Goal: Task Accomplishment & Management: Manage account settings

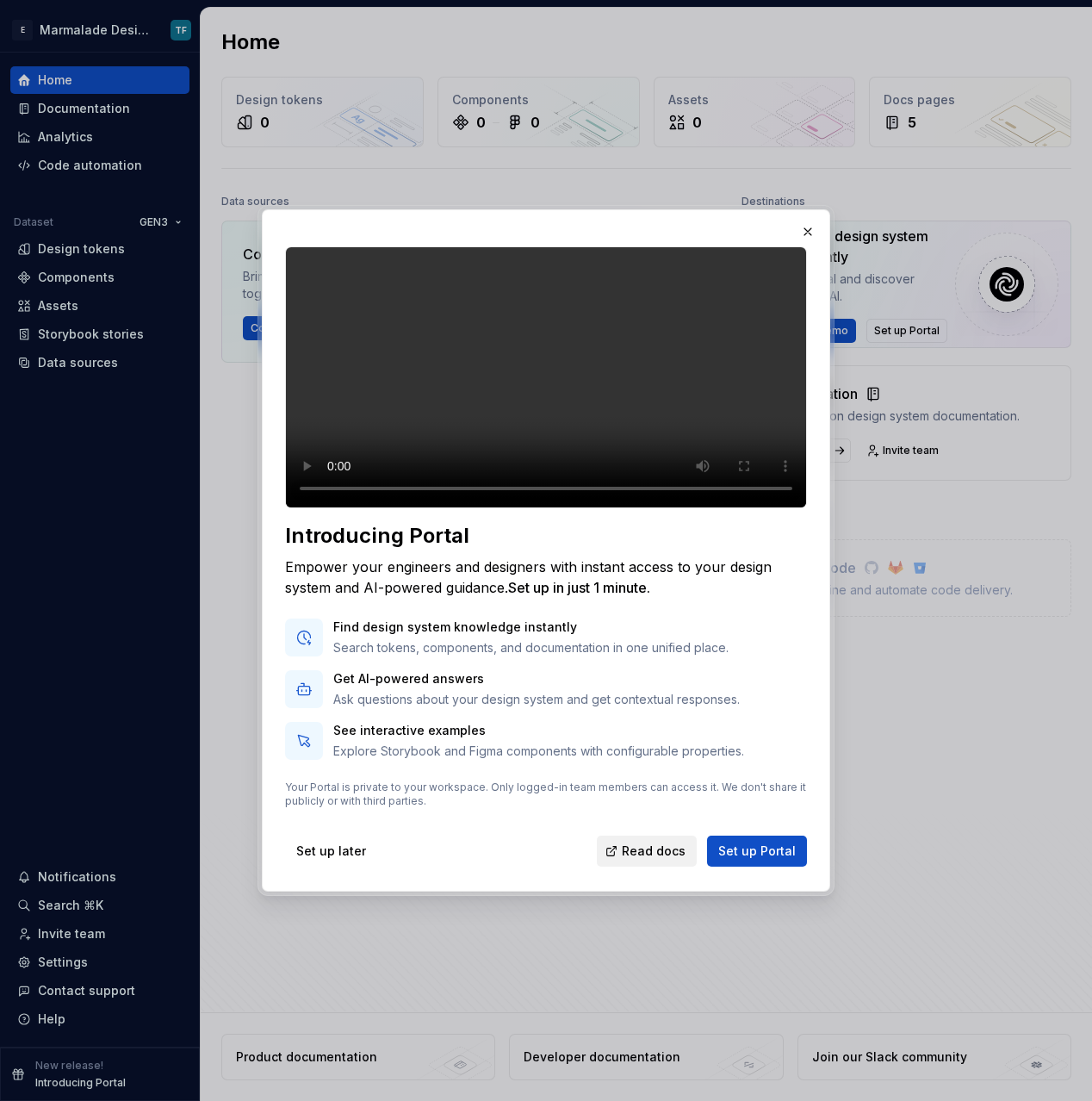
click at [640, 860] on span "Read docs" at bounding box center [654, 851] width 64 height 17
click at [308, 867] on button "Set up later" at bounding box center [331, 851] width 92 height 31
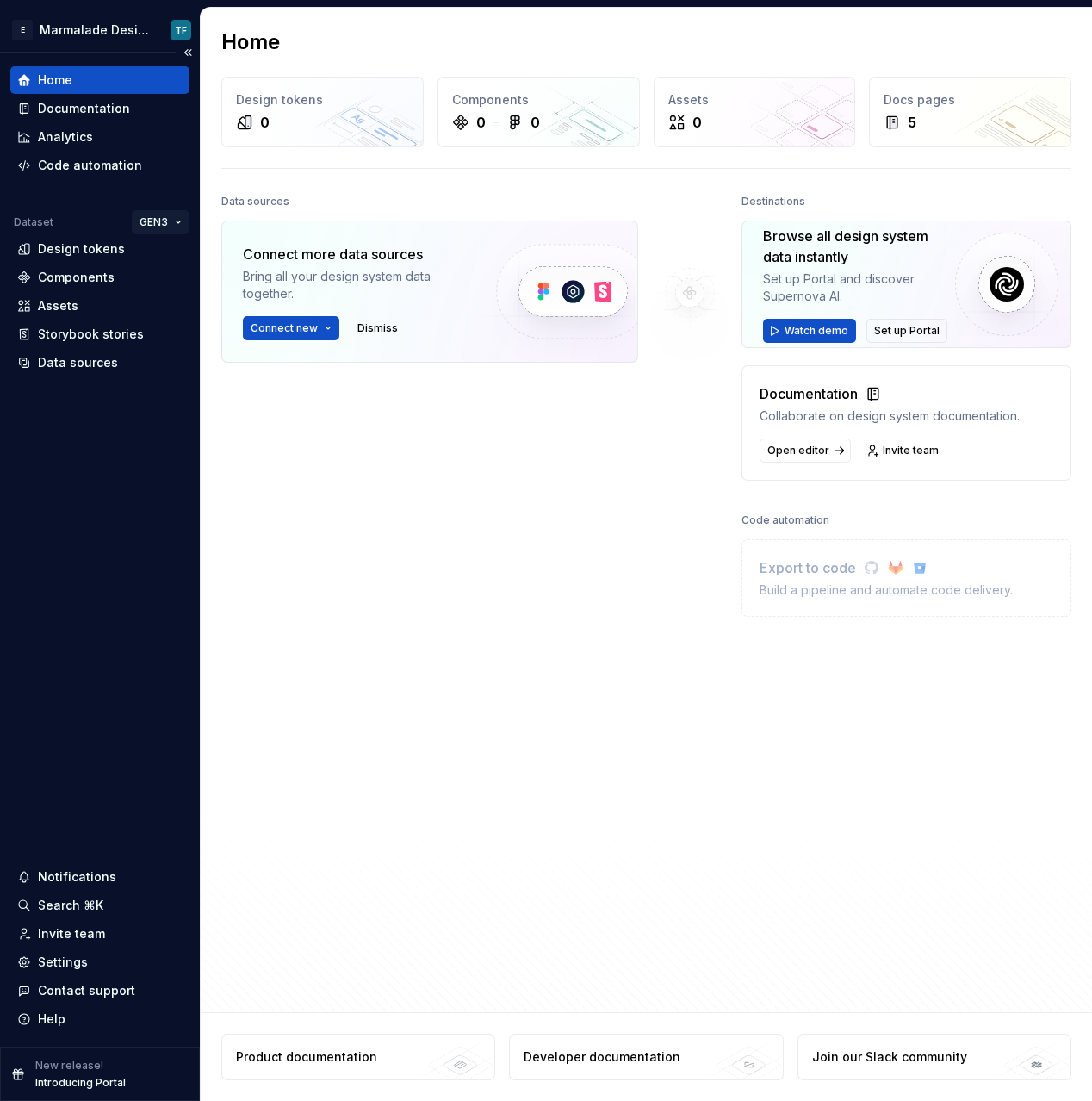
click at [173, 220] on html "E Marmalade Design System TF Home Documentation Analytics Code automation Datas…" at bounding box center [546, 550] width 1092 height 1101
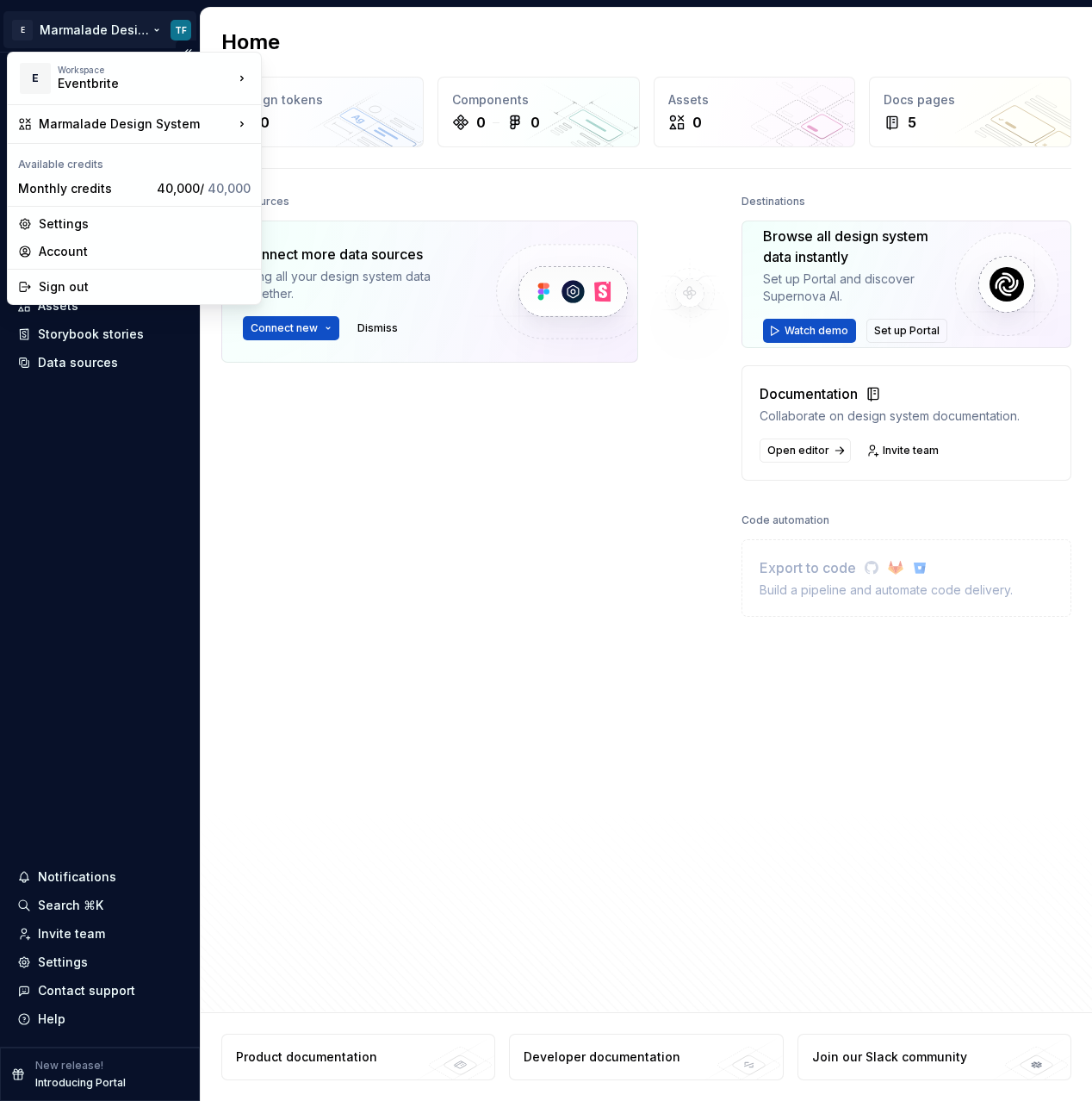
click at [155, 29] on html "E Marmalade Design System TF Home Documentation Analytics Code automation Datas…" at bounding box center [546, 550] width 1092 height 1101
click at [323, 162] on div "Manage design systems" at bounding box center [369, 164] width 161 height 17
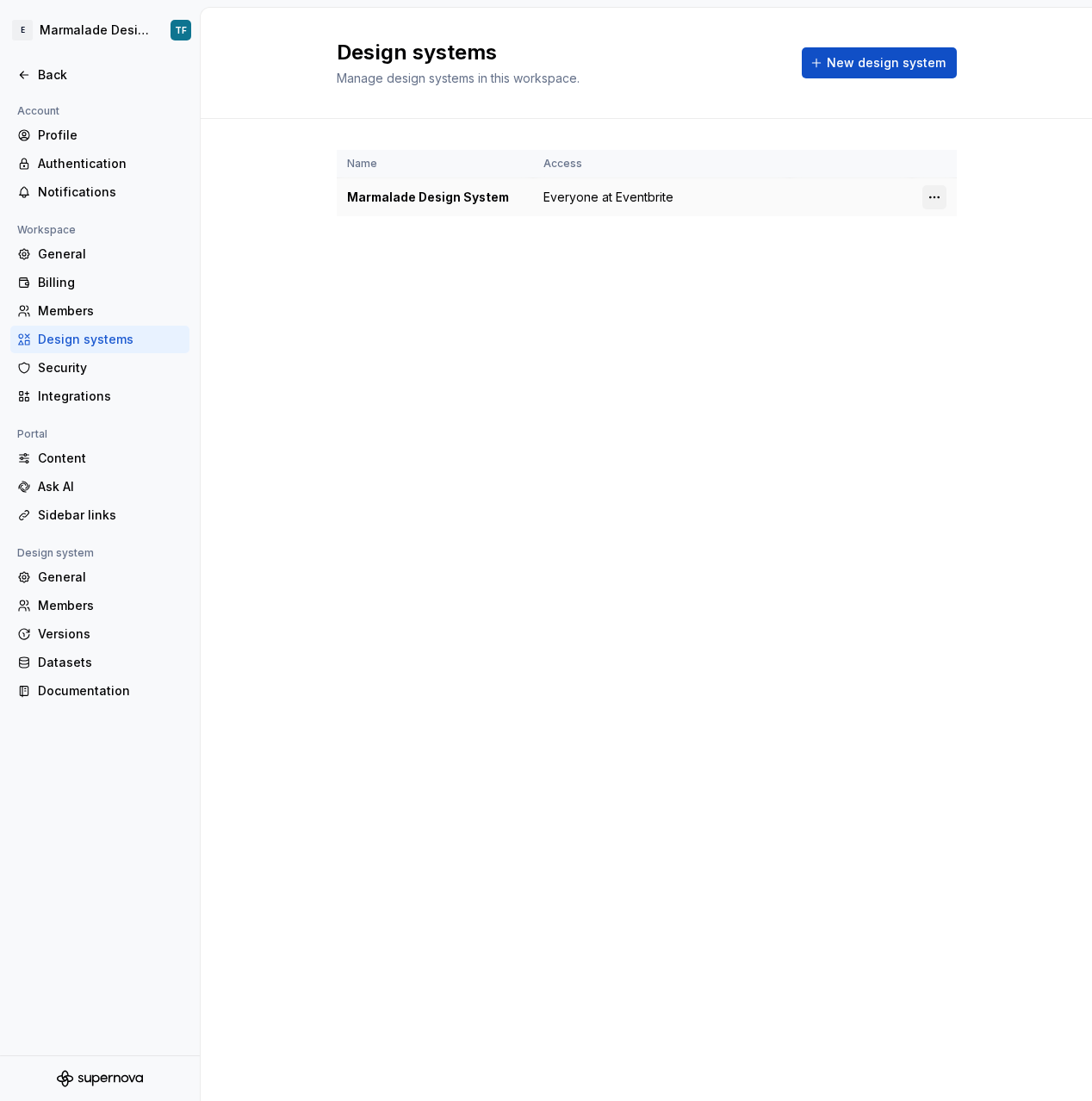
click at [936, 199] on html "E Marmalade Design System TF Back Account Profile Authentication Notifications …" at bounding box center [546, 550] width 1092 height 1101
click at [942, 258] on div "Design system settings" at bounding box center [999, 258] width 164 height 17
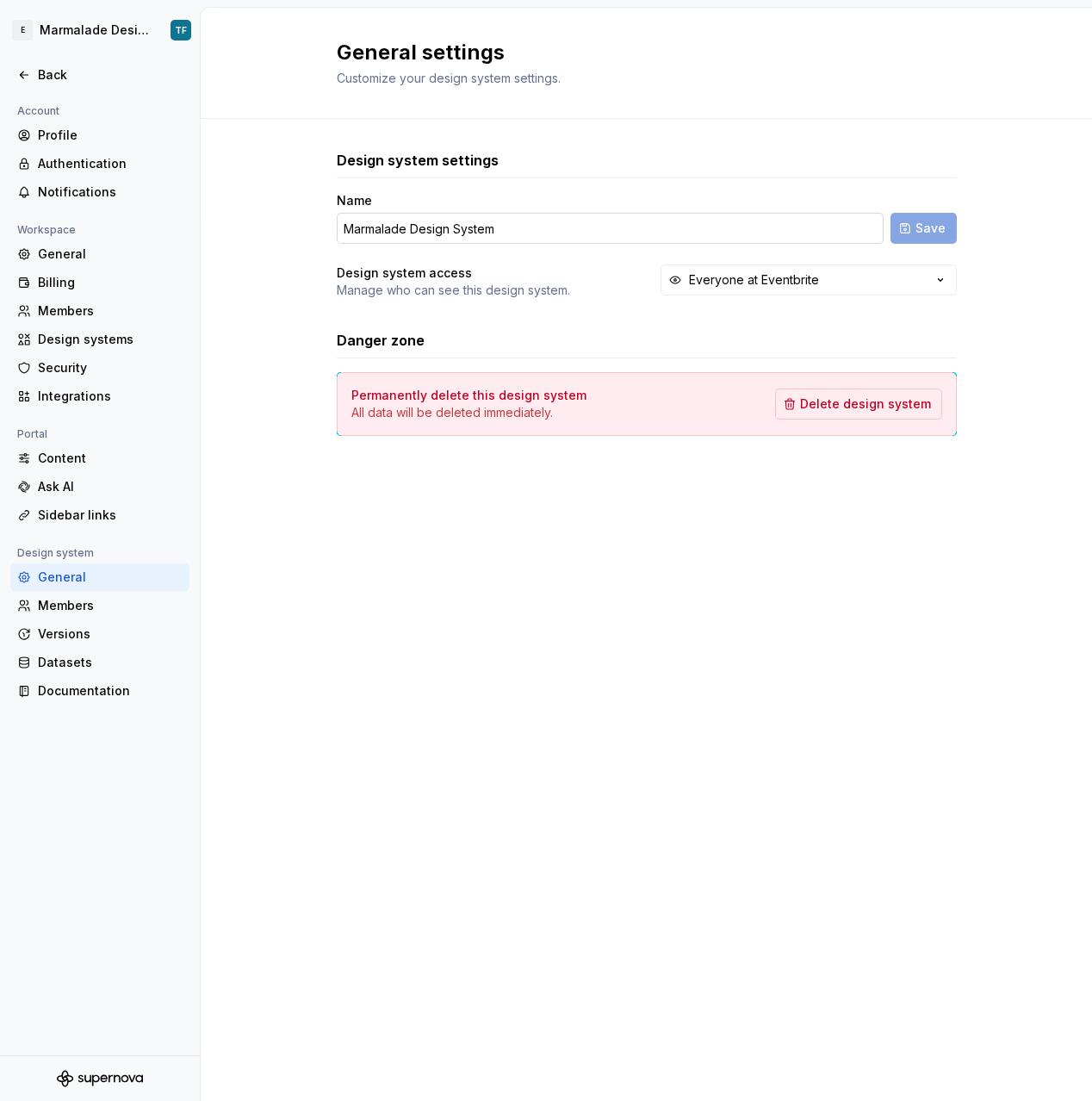
click at [410, 229] on input "Marmalade Design System" at bounding box center [611, 228] width 547 height 31
drag, startPoint x: 410, startPoint y: 229, endPoint x: 651, endPoint y: 236, distance: 241.1
click at [651, 236] on input "Marmalade Design System" at bounding box center [611, 228] width 547 height 31
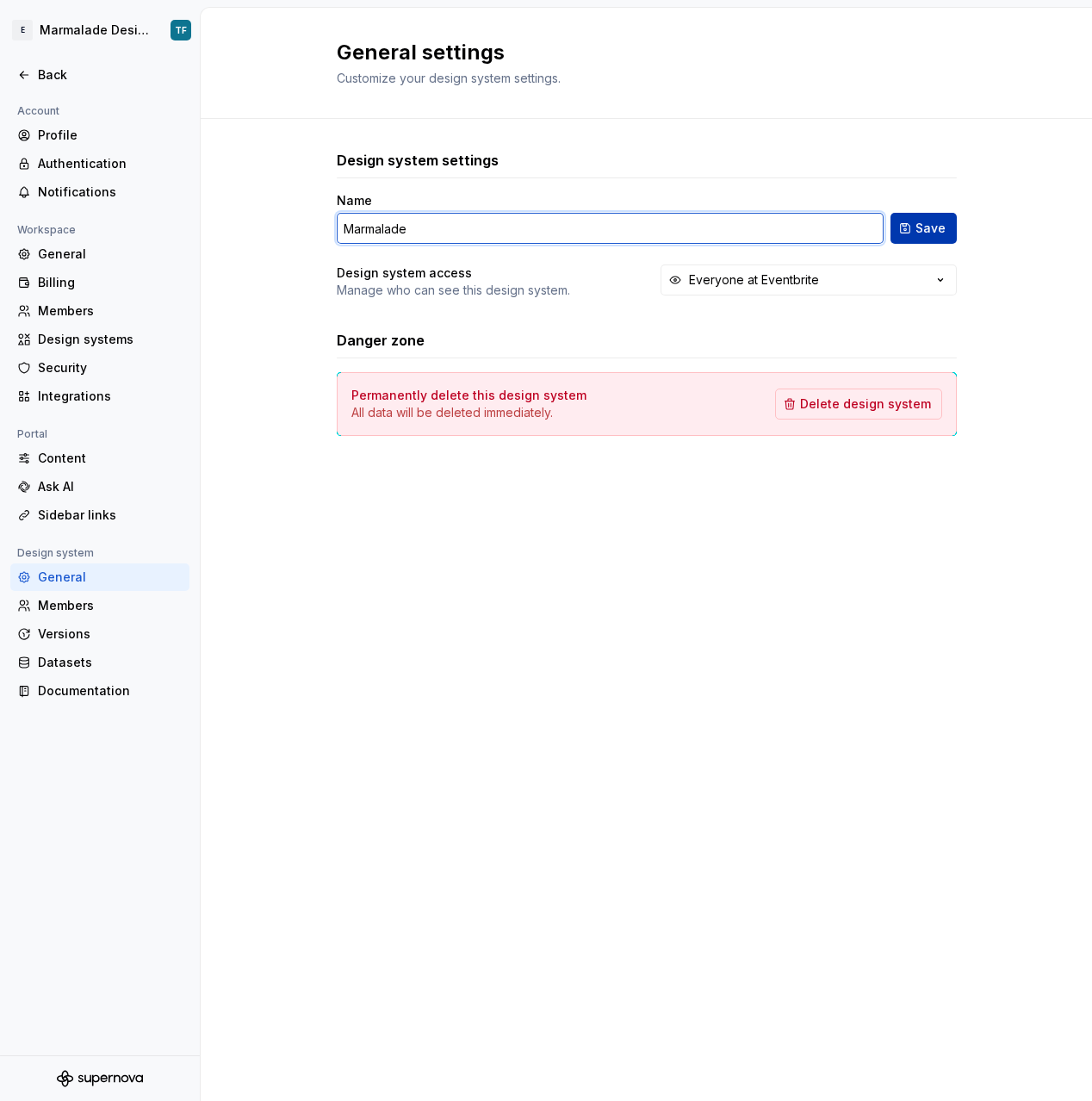
type input "Marmalade"
click at [925, 223] on span "Save" at bounding box center [931, 229] width 31 height 17
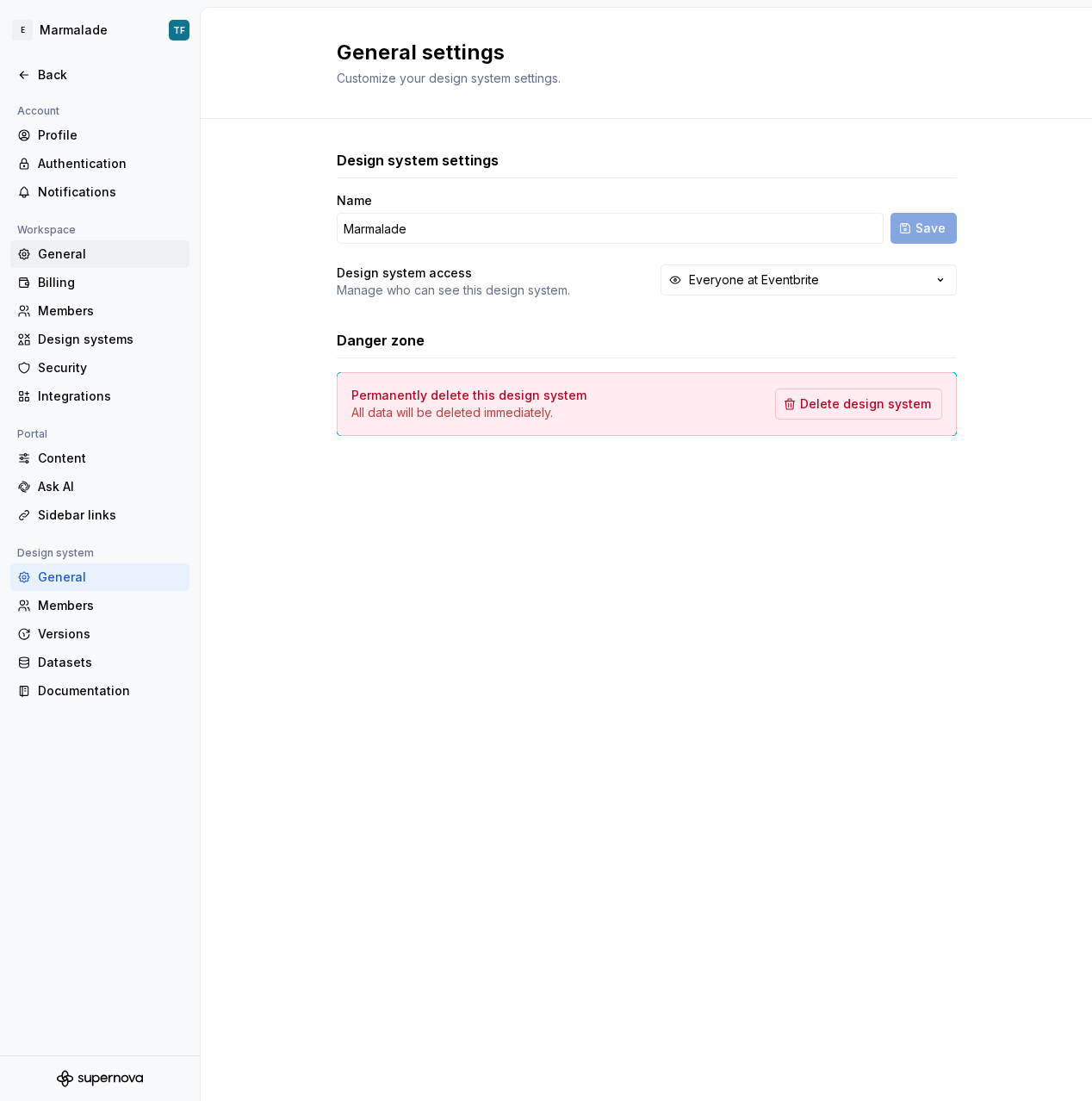
click at [79, 259] on div "General" at bounding box center [110, 255] width 145 height 17
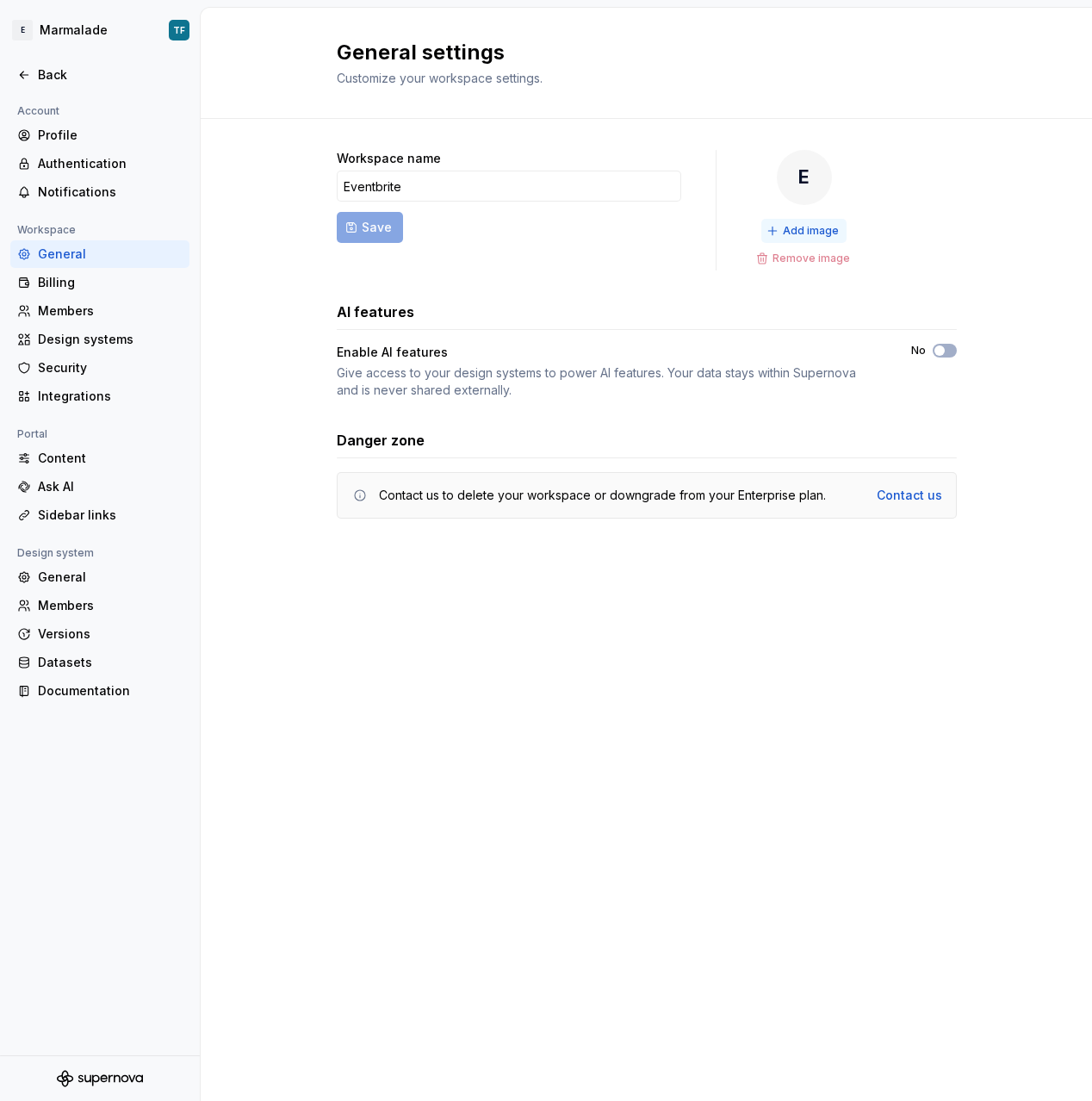
click at [815, 234] on span "Add image" at bounding box center [811, 231] width 56 height 13
drag, startPoint x: 661, startPoint y: 231, endPoint x: 689, endPoint y: 214, distance: 32.8
click at [661, 231] on form "Workspace name Eventbrite Save" at bounding box center [509, 211] width 345 height 121
click at [801, 230] on span "Add image" at bounding box center [811, 231] width 56 height 13
click at [87, 334] on div "Design systems" at bounding box center [110, 340] width 145 height 17
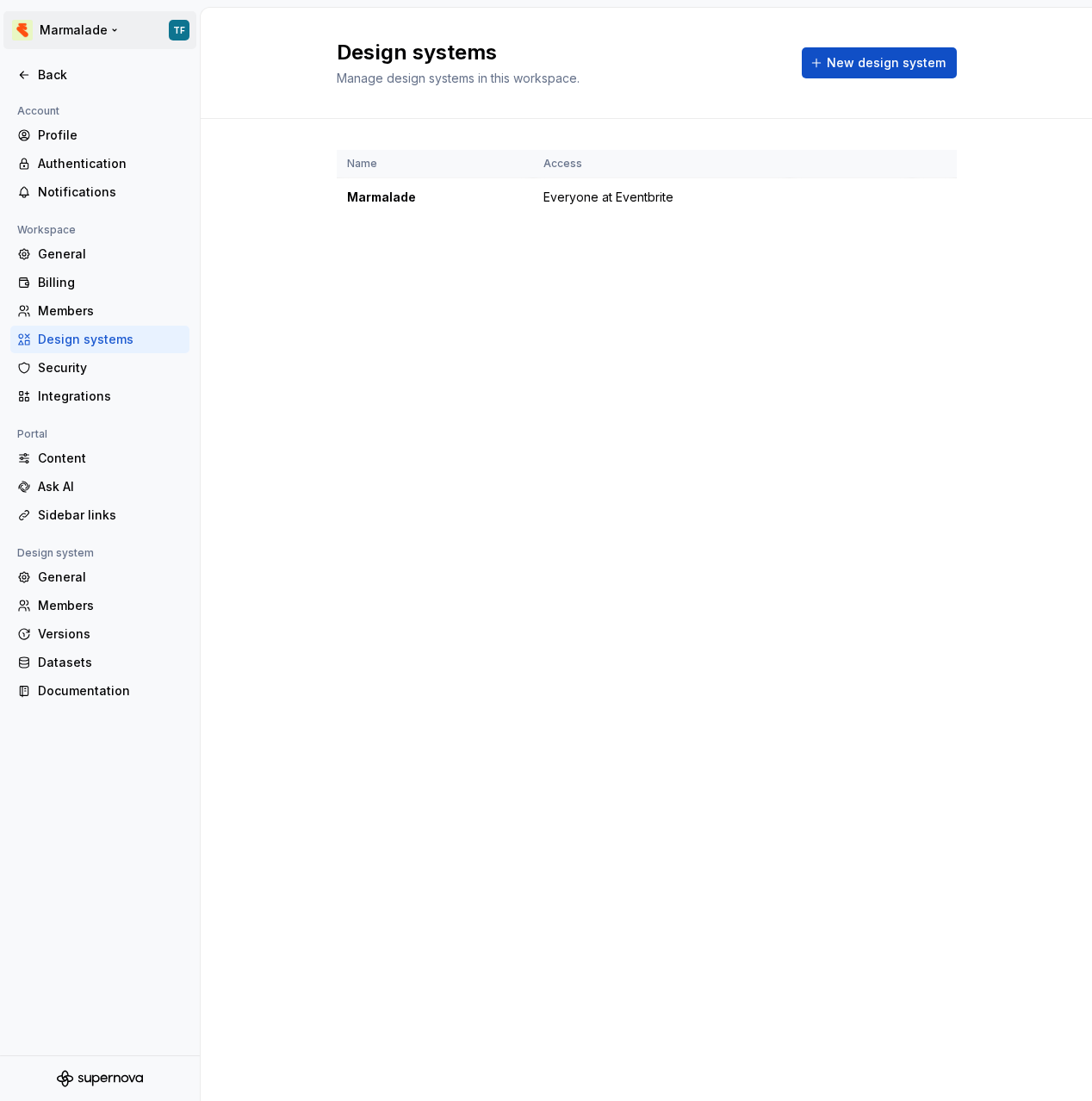
click at [178, 28] on html "Marmalade TF Back Account Profile Authentication Notifications Workspace Genera…" at bounding box center [546, 550] width 1092 height 1101
click at [178, 30] on html "Marmalade TF Back Account Profile Authentication Notifications Workspace Genera…" at bounding box center [546, 550] width 1092 height 1101
click at [56, 133] on div "Profile" at bounding box center [110, 135] width 145 height 17
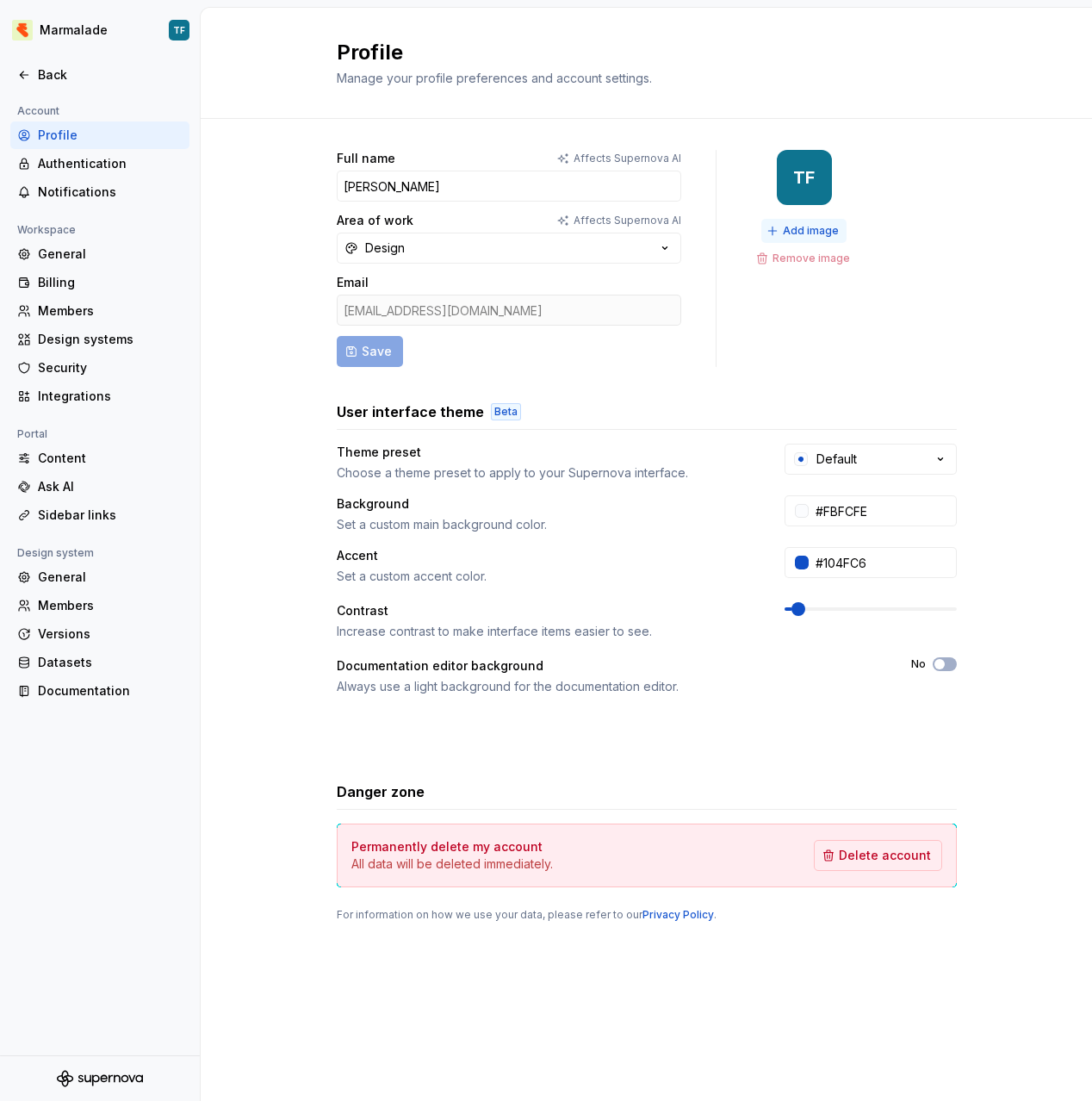
click at [796, 232] on span "Add image" at bounding box center [811, 231] width 56 height 13
click at [77, 32] on html "Marmalade Back Account Profile Authentication Notifications Workspace General B…" at bounding box center [546, 550] width 1092 height 1101
click at [94, 29] on html "Marmalade Back Account Profile Authentication Notifications Workspace General B…" at bounding box center [546, 550] width 1092 height 1101
click at [77, 80] on div "Back" at bounding box center [110, 75] width 145 height 17
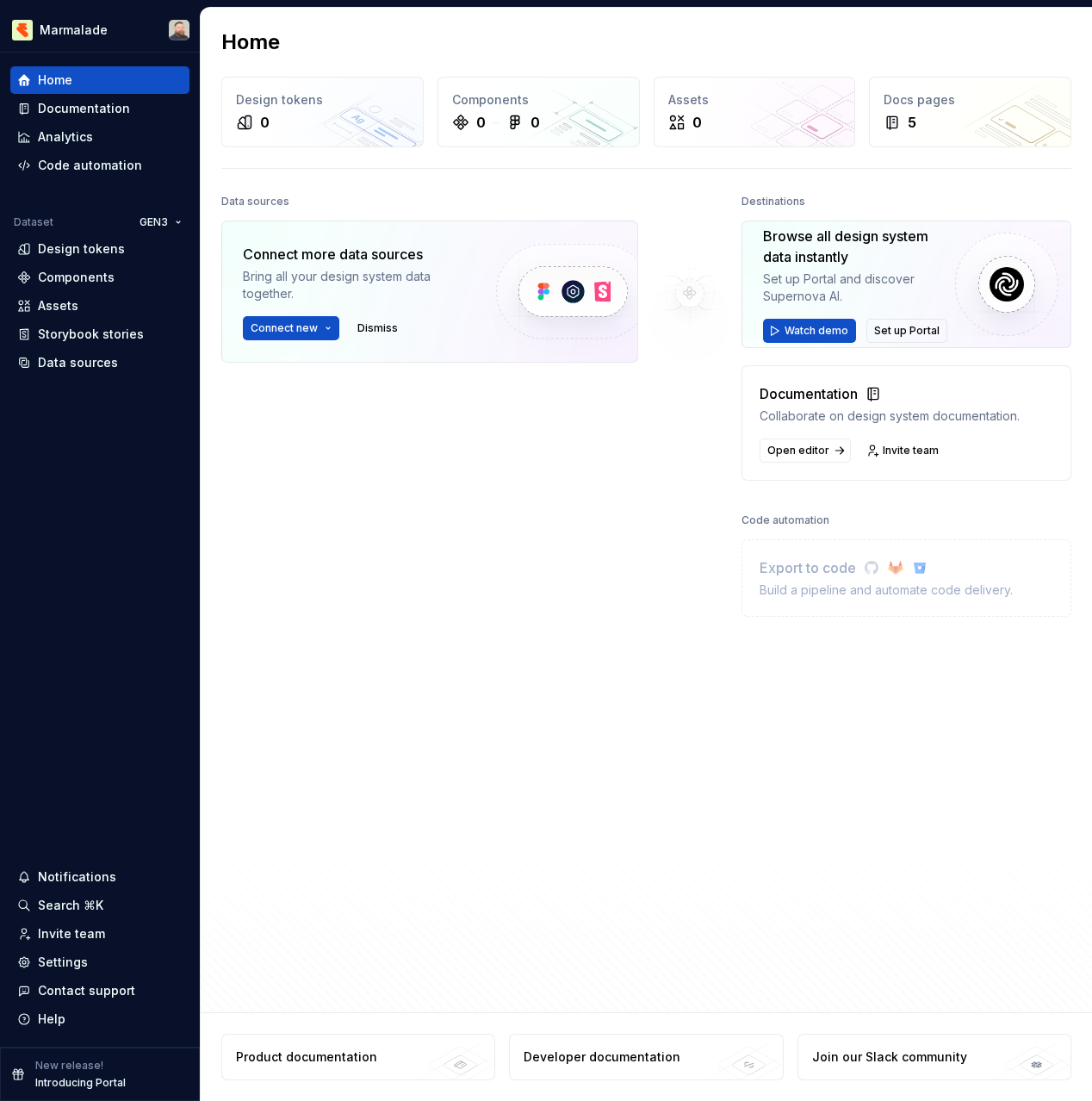
click at [77, 80] on div "Home" at bounding box center [100, 80] width 166 height 17
click at [111, 250] on div "Design tokens" at bounding box center [81, 249] width 87 height 17
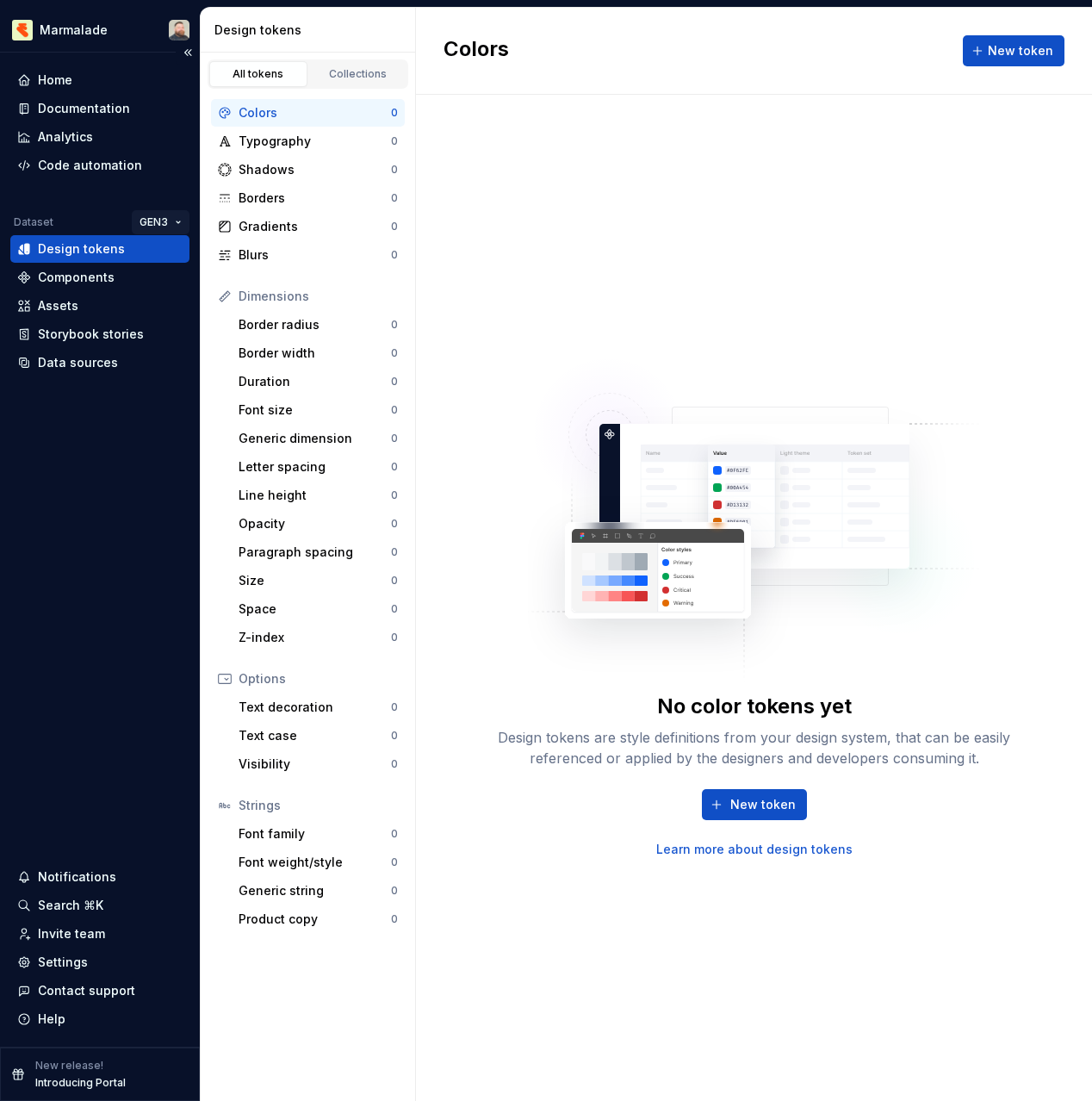
click at [174, 221] on html "Marmalade Home Documentation Analytics Code automation Dataset GEN3 Design toke…" at bounding box center [546, 550] width 1092 height 1101
click at [189, 314] on div "Manage datasets" at bounding box center [219, 319] width 112 height 17
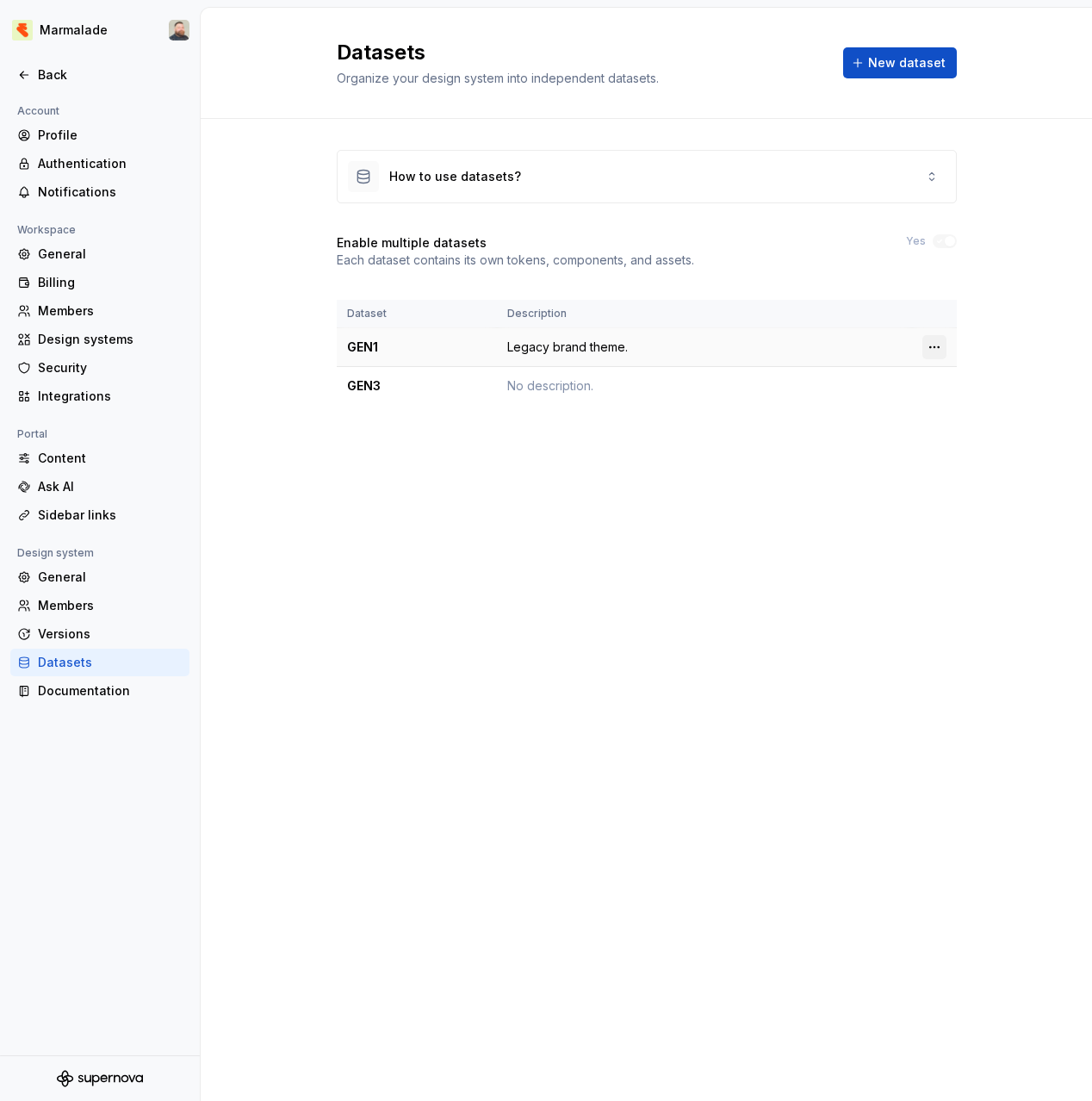
click at [936, 344] on html "Marmalade Back Account Profile Authentication Notifications Workspace General B…" at bounding box center [546, 550] width 1092 height 1101
click at [965, 418] on div "Delete dataset" at bounding box center [1010, 416] width 112 height 17
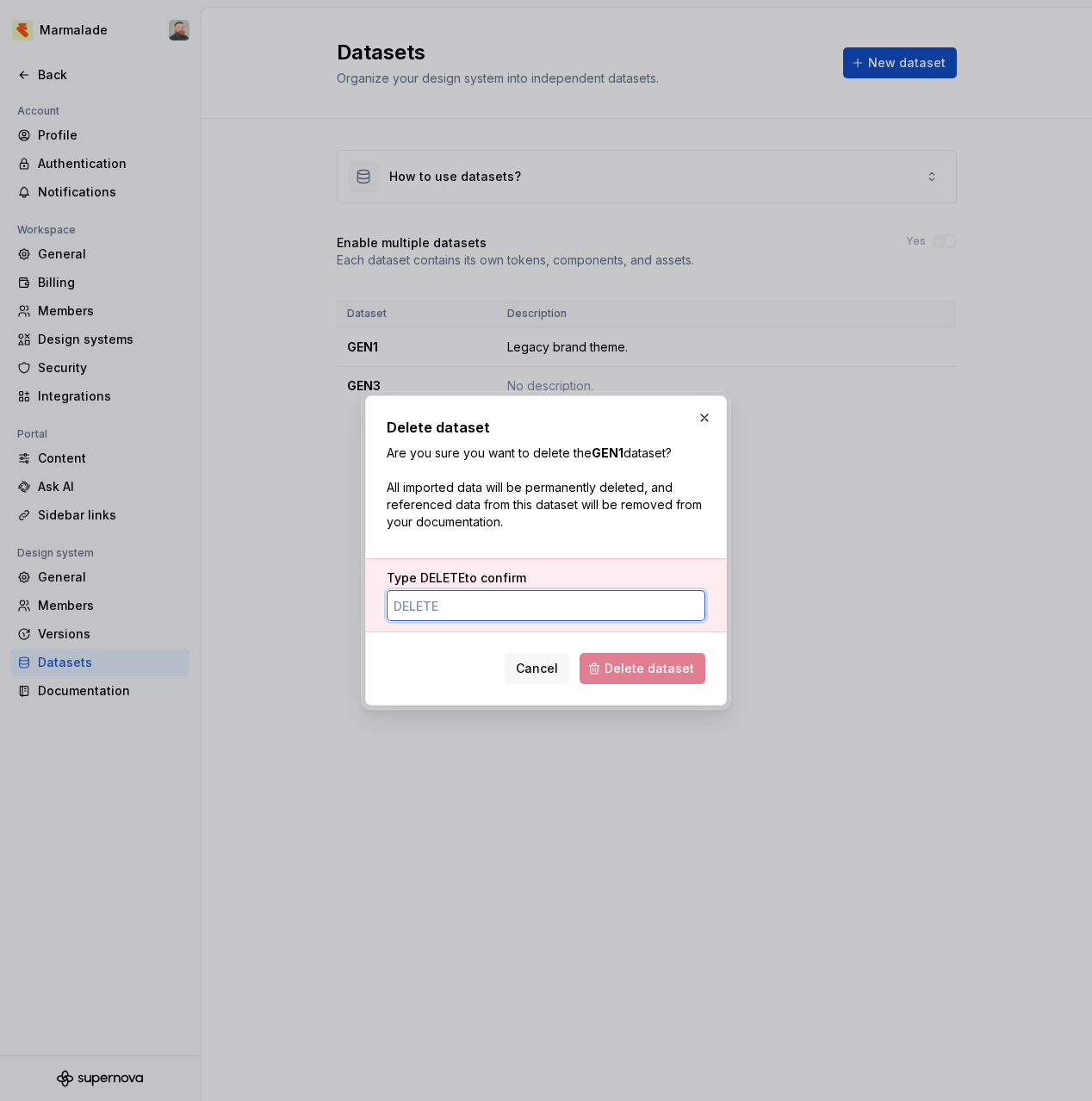
click at [513, 614] on input "Type DELETE to confirm" at bounding box center [546, 606] width 319 height 31
type input "DELETE"
click at [643, 669] on span "Delete dataset" at bounding box center [650, 669] width 90 height 17
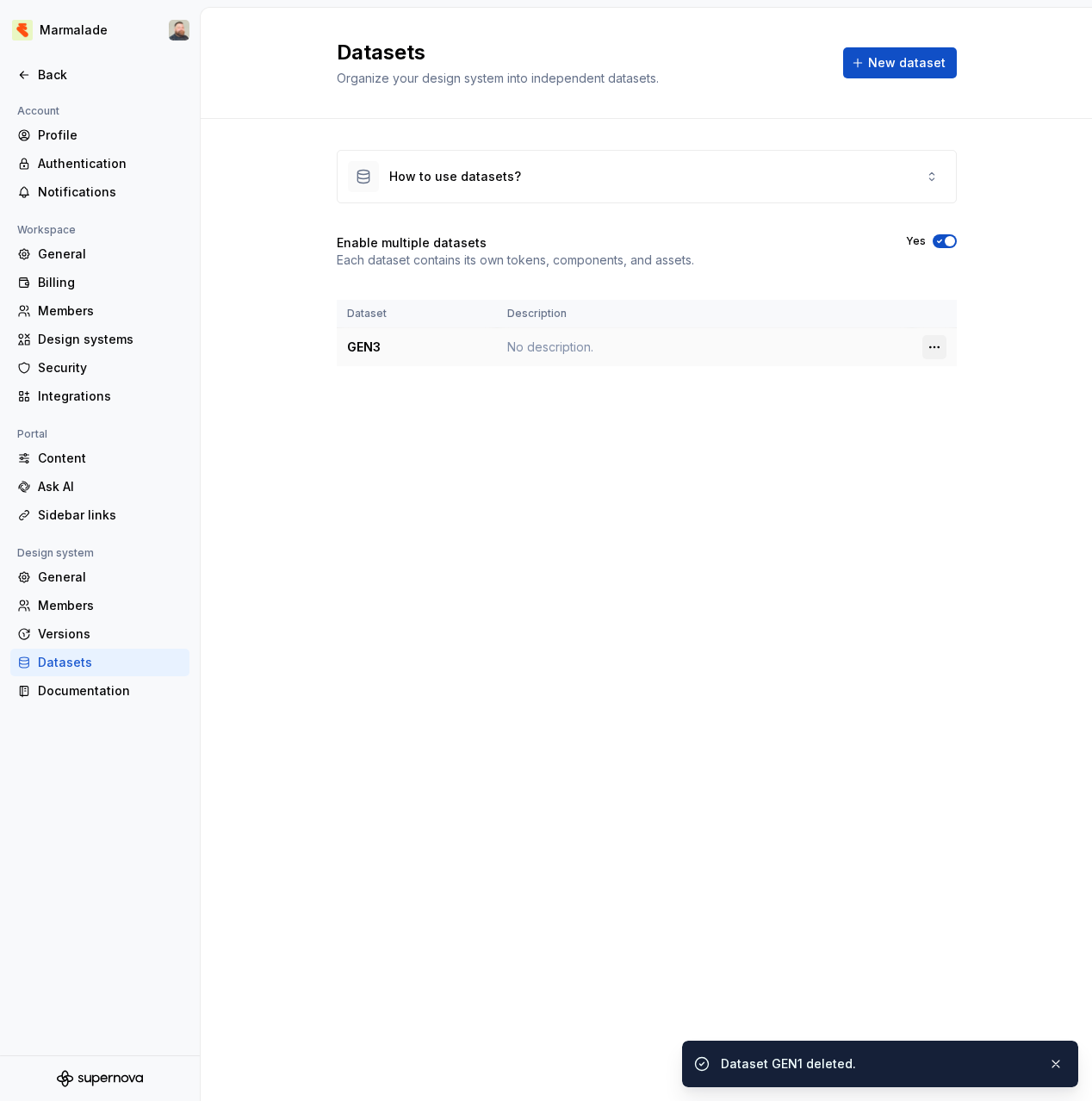
click at [930, 347] on html "Marmalade Back Account Profile Authentication Notifications Workspace General B…" at bounding box center [546, 550] width 1092 height 1101
click at [944, 380] on icon at bounding box center [940, 380] width 9 height 9
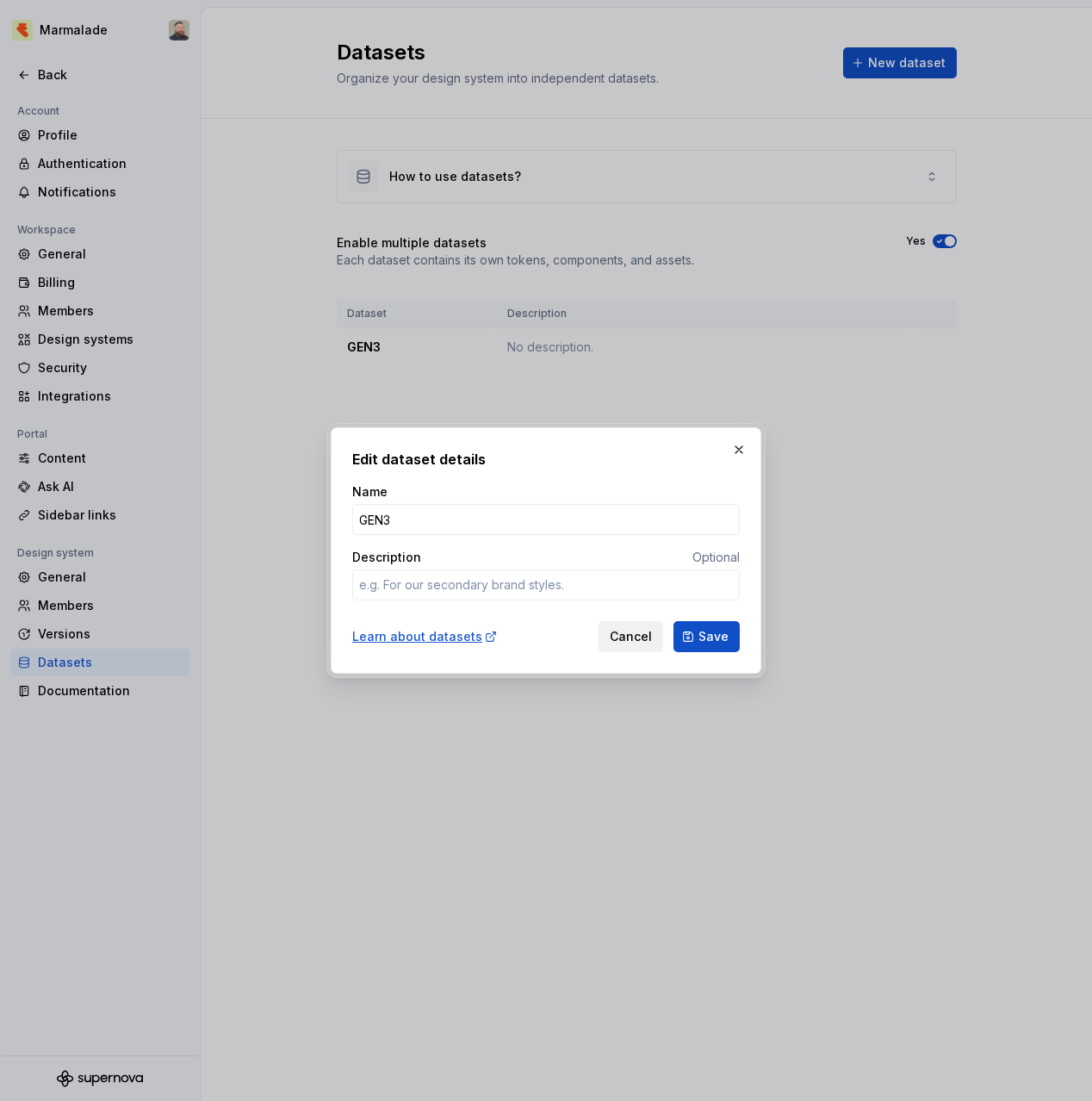
click at [636, 635] on span "Cancel" at bounding box center [631, 637] width 42 height 17
type textarea "*"
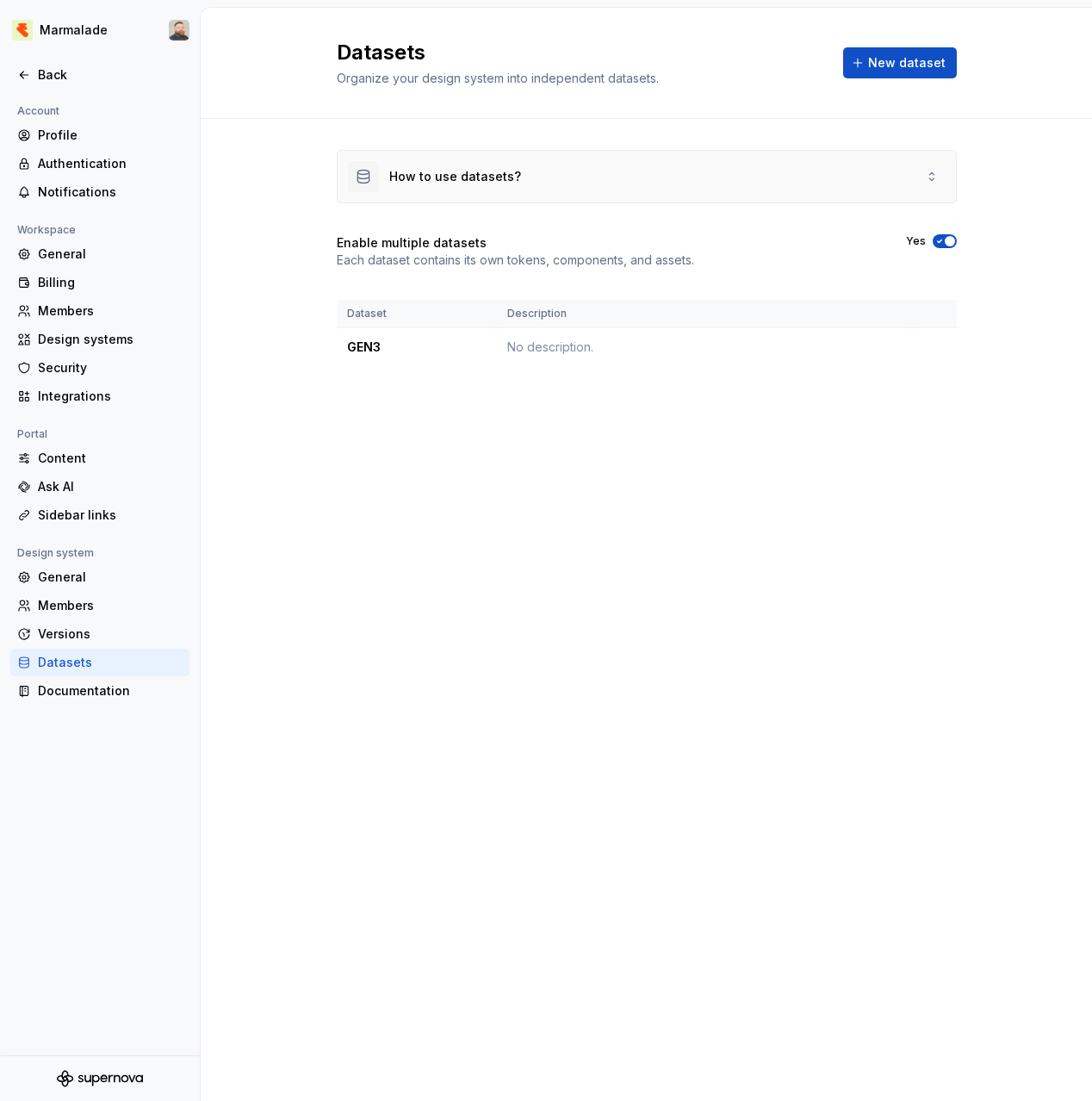
click at [929, 177] on icon at bounding box center [932, 176] width 13 height 13
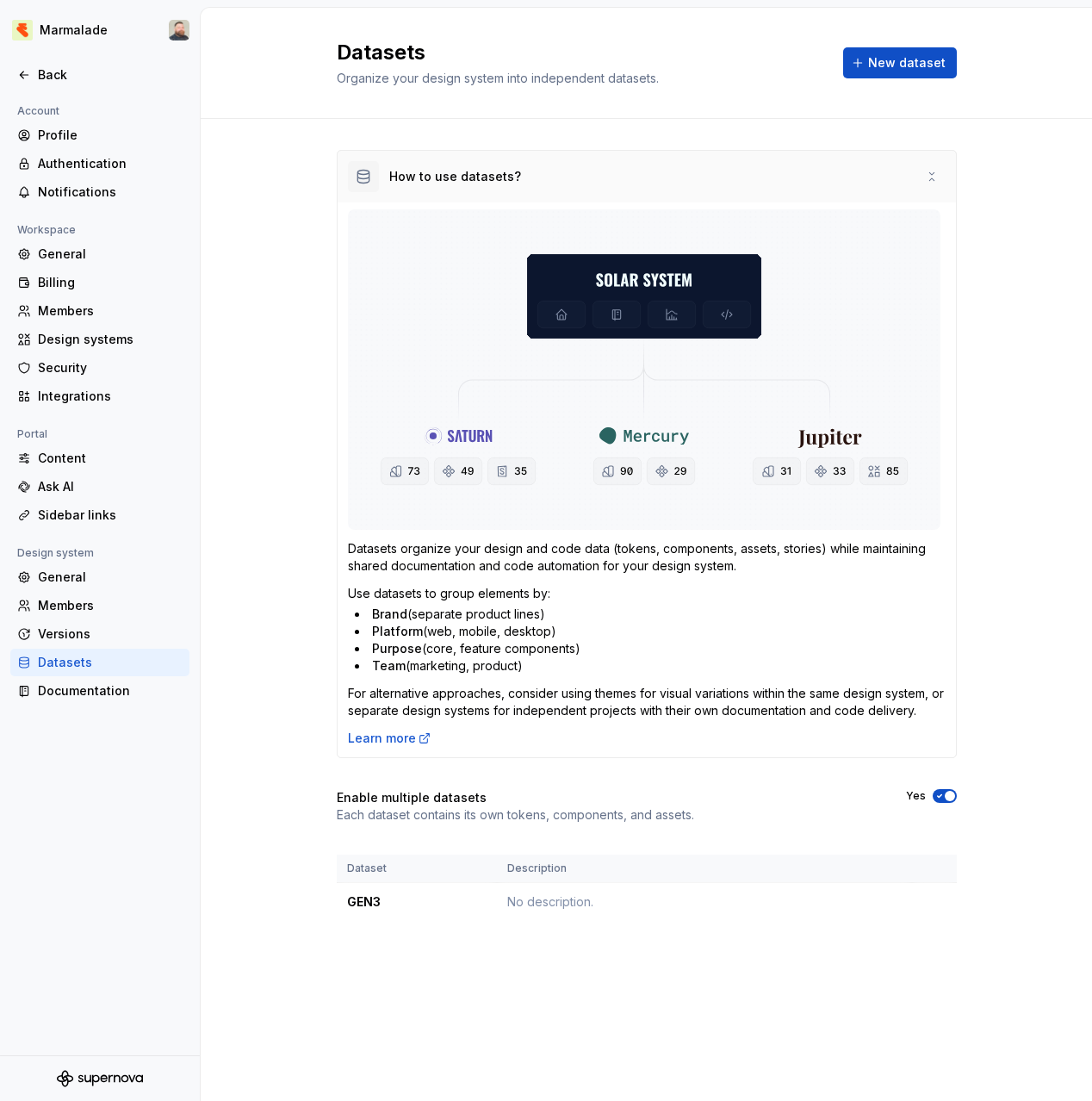
click at [932, 176] on icon at bounding box center [932, 176] width 13 height 13
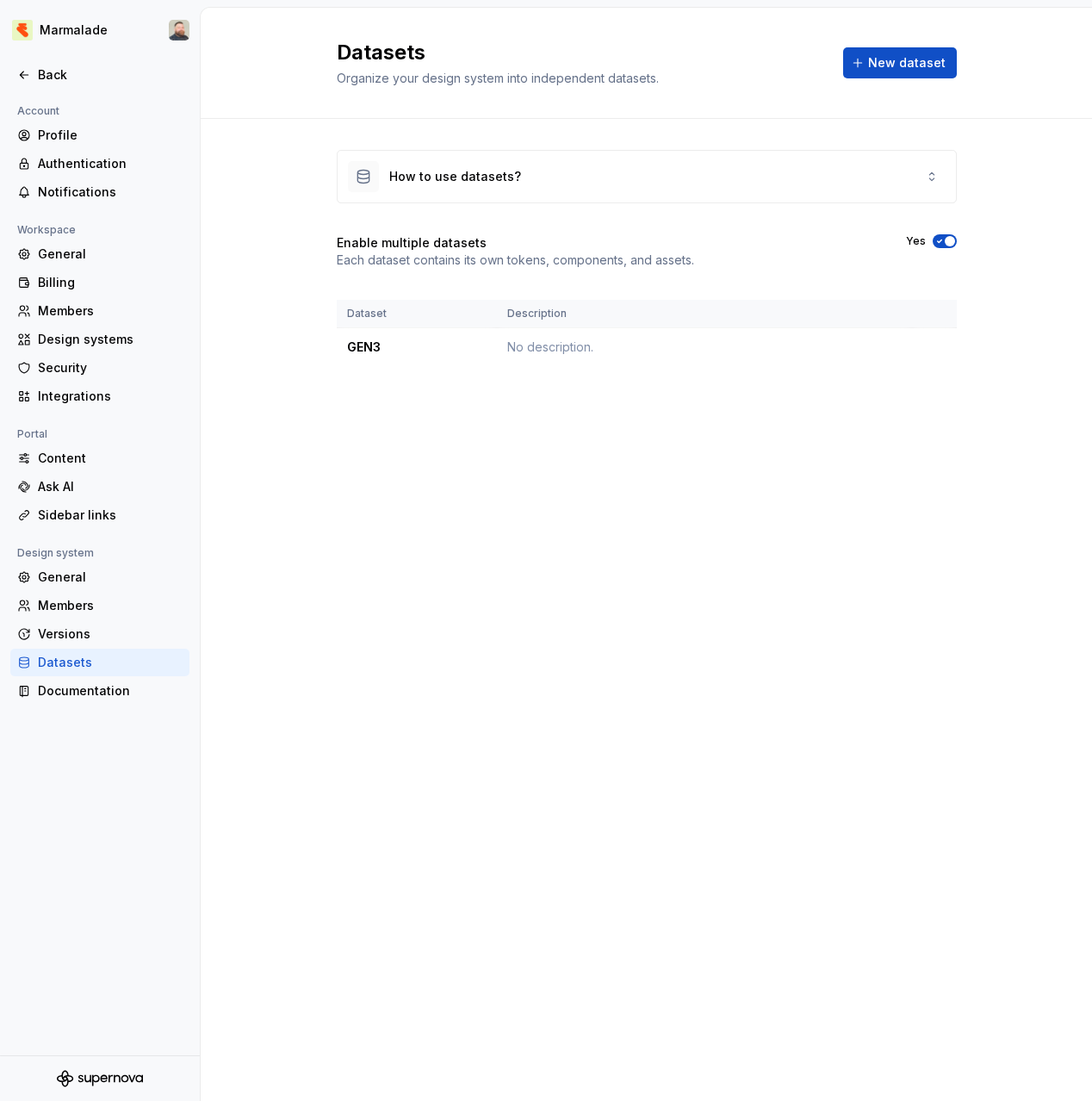
click at [949, 247] on button "Yes" at bounding box center [945, 241] width 24 height 13
click at [949, 238] on span "button" at bounding box center [949, 241] width 11 height 11
click at [797, 572] on div "Datasets Organize your design system into independent datasets. How to use data…" at bounding box center [647, 554] width 892 height 1093
click at [937, 345] on html "Marmalade Back Account Profile Authentication Notifications Workspace General B…" at bounding box center [546, 550] width 1092 height 1101
click at [936, 349] on html "Marmalade Back Account Profile Authentication Notifications Workspace General B…" at bounding box center [546, 550] width 1092 height 1101
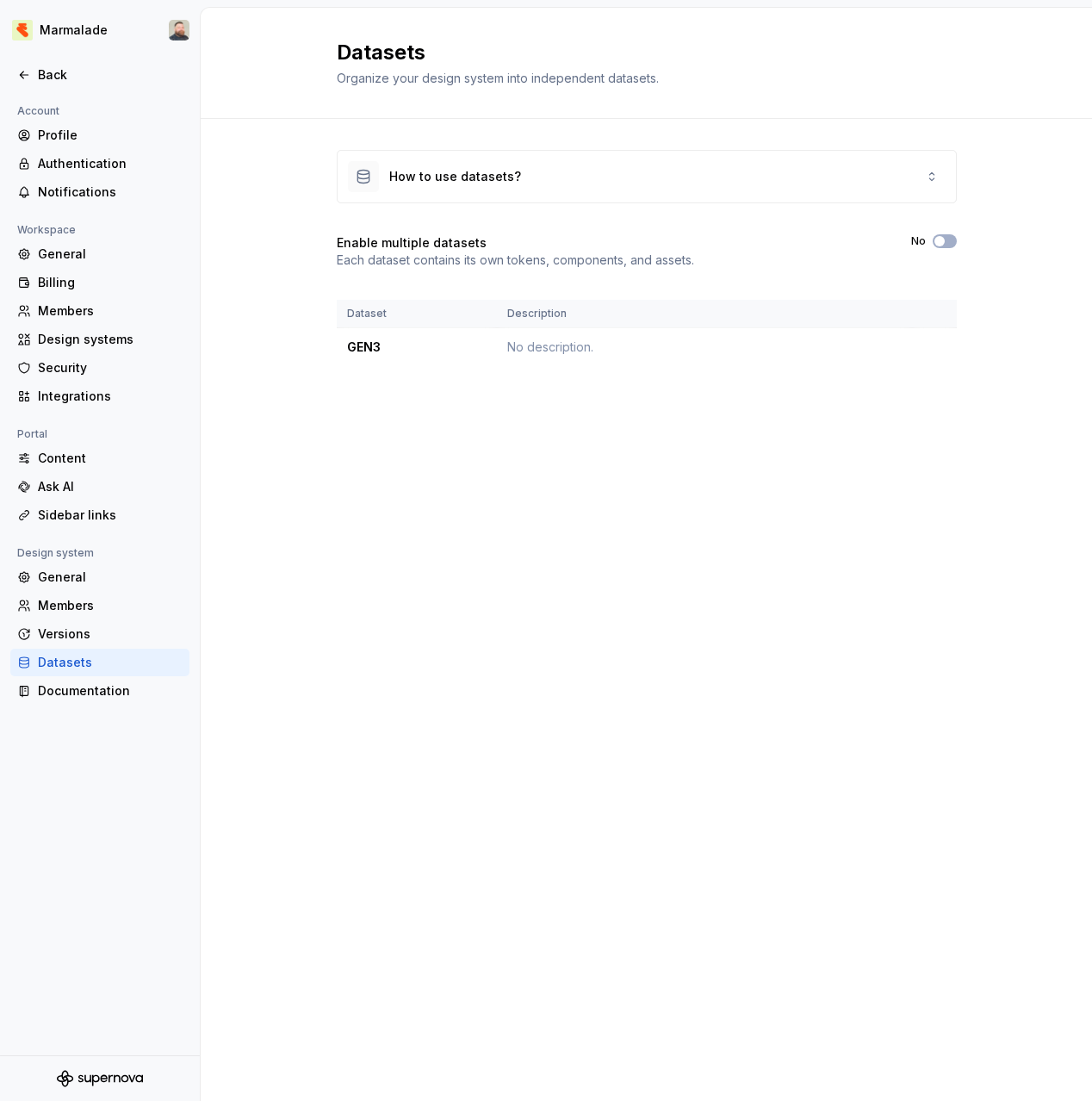
click at [747, 509] on div "Datasets Organize your design system into independent datasets. How to use data…" at bounding box center [647, 554] width 892 height 1093
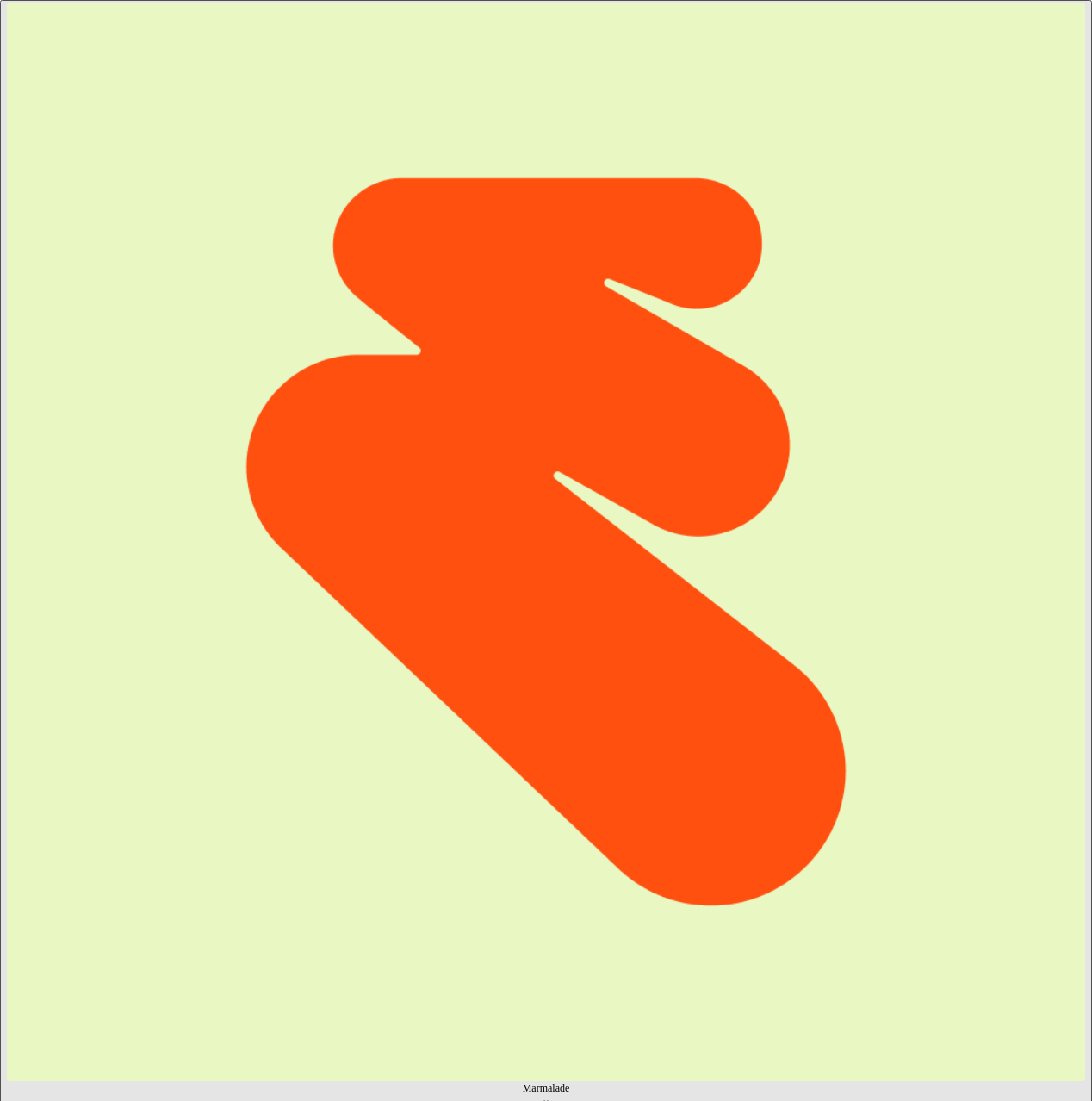
click at [941, 345] on html "Marmalade Back Account Profile Authentication Notifications Workspace General B…" at bounding box center [546, 550] width 1092 height 1101
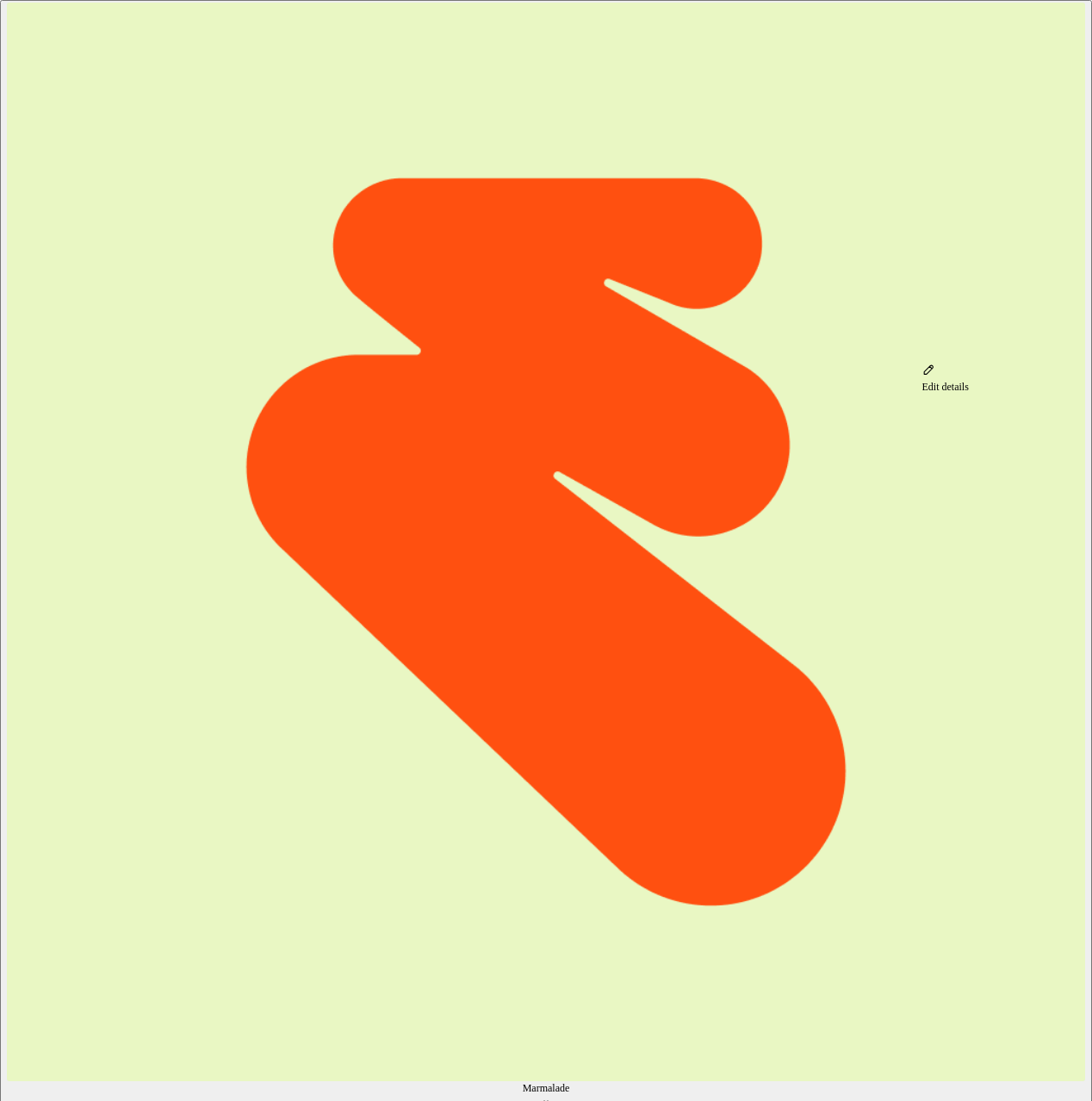
click at [955, 380] on div "Edit details" at bounding box center [946, 387] width 47 height 13
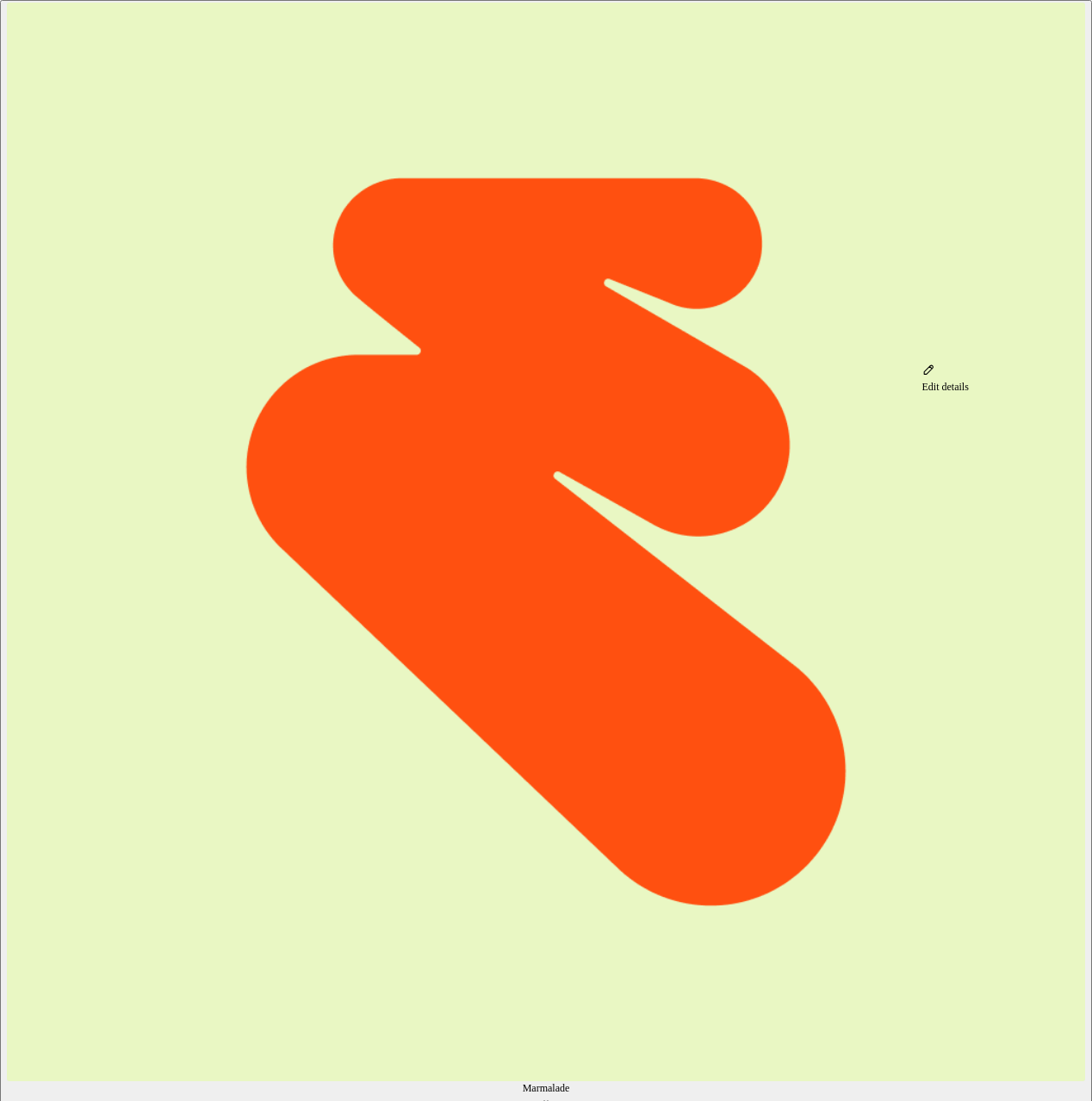
click at [933, 348] on html "Marmalade Back Account Profile Authentication Notifications Workspace General B…" at bounding box center [546, 550] width 1092 height 1101
click at [953, 379] on div "Edit details" at bounding box center [946, 378] width 47 height 31
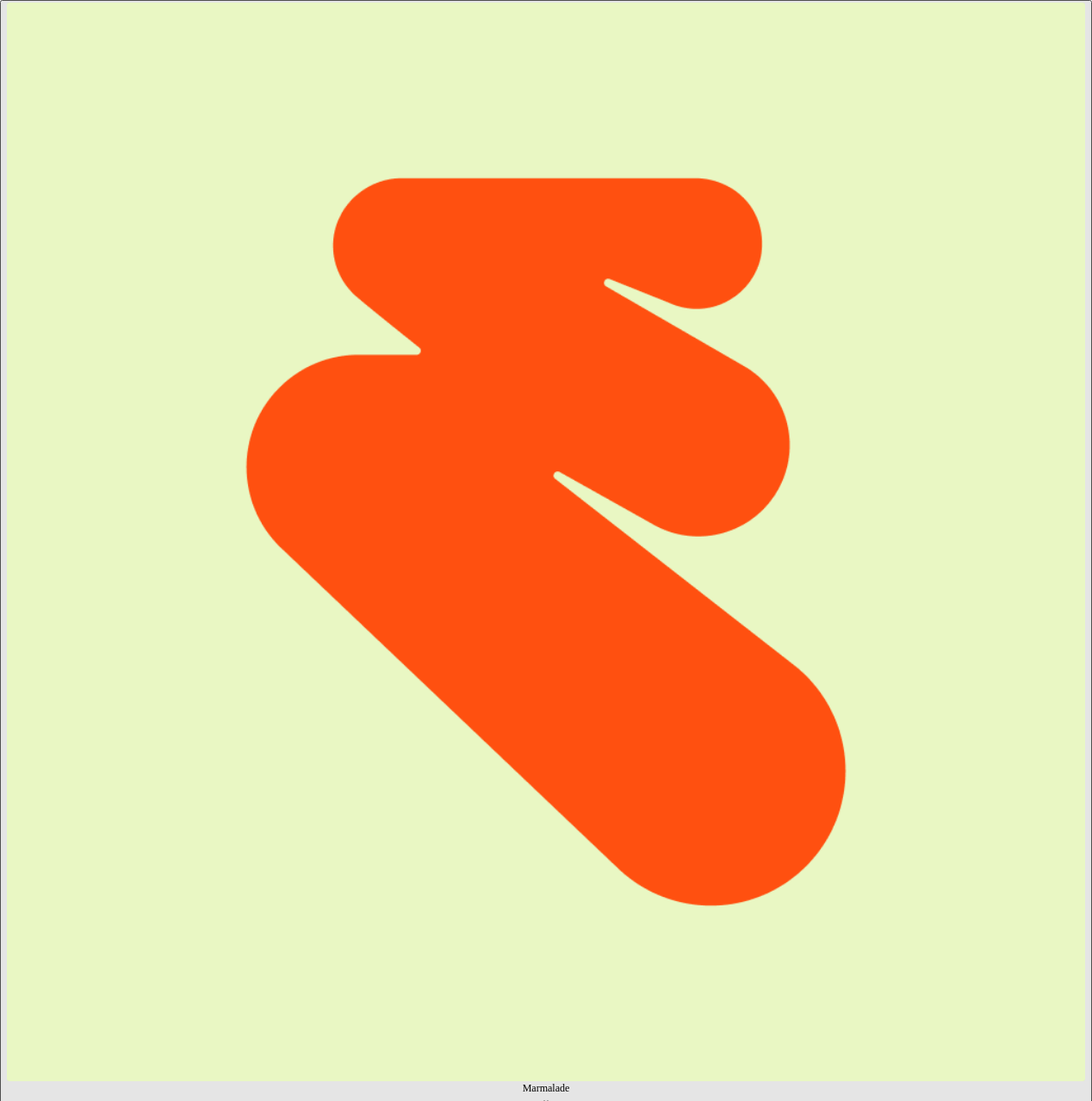
type textarea "*"
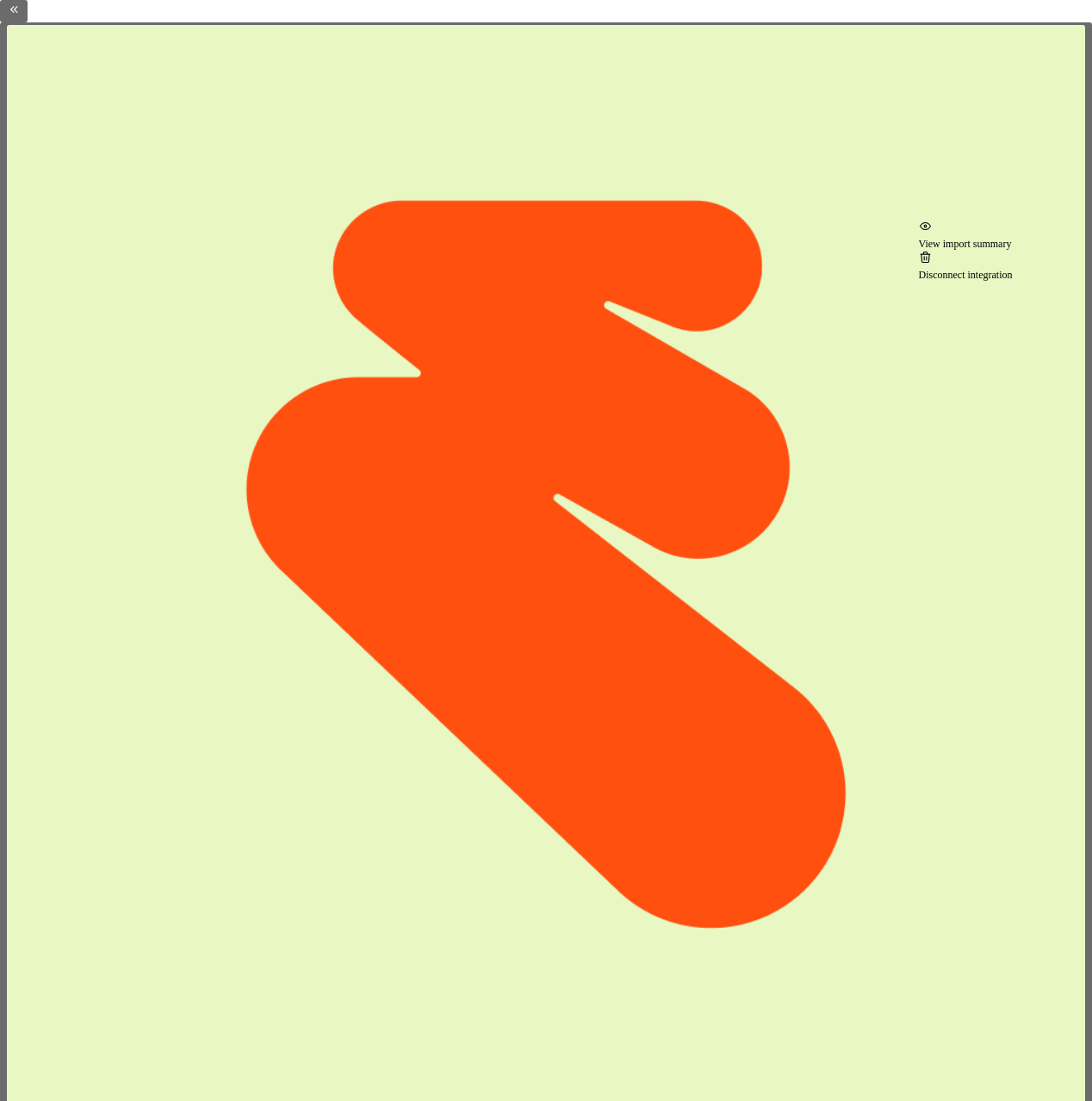
click at [1036, 199] on html "Marmalade Home Documentation Analytics Code automation Design system data Desig…" at bounding box center [546, 550] width 1092 height 1101
click at [1014, 276] on div "Disconnect integration" at bounding box center [966, 275] width 94 height 13
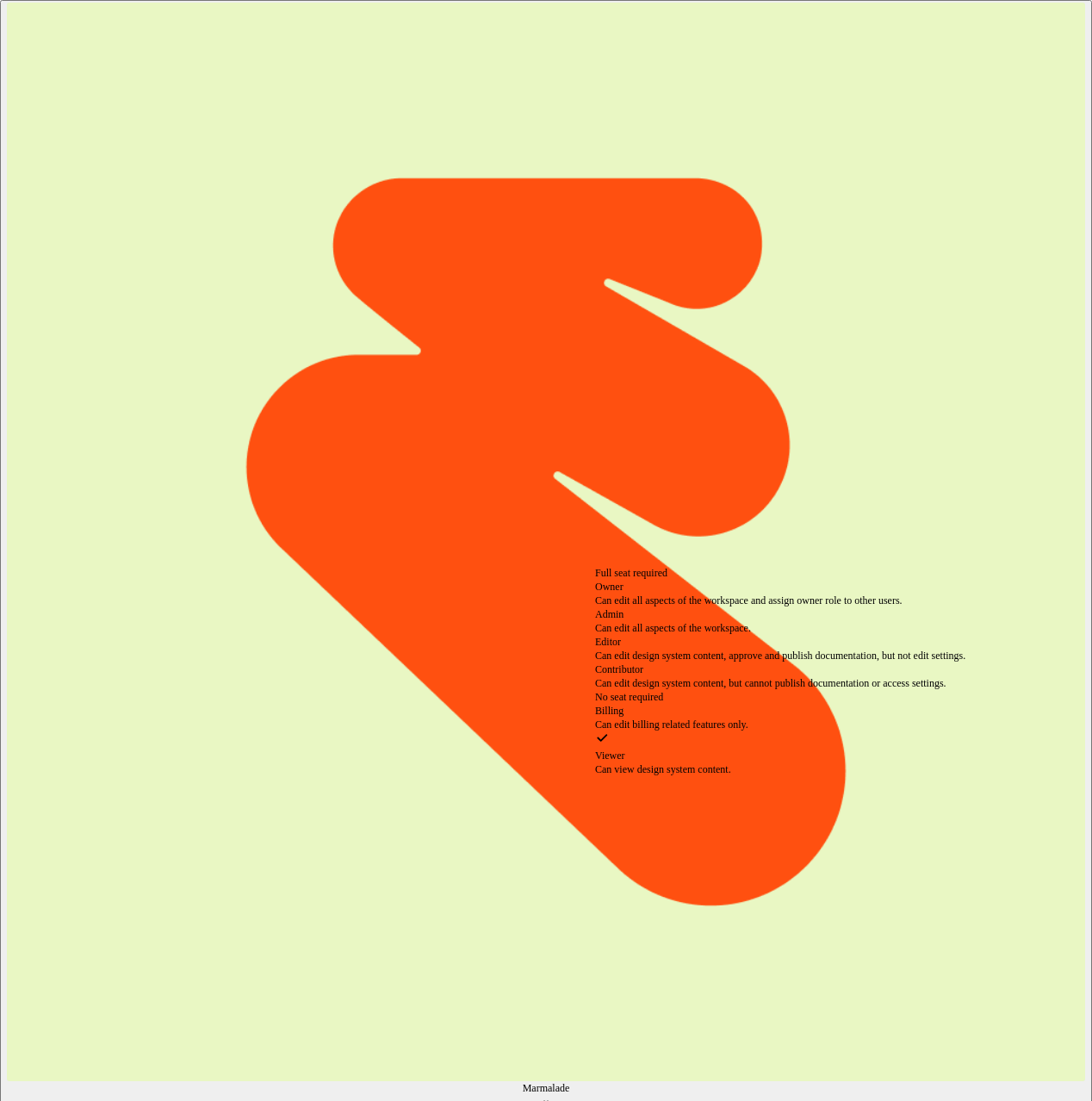
scroll to position [48, 0]
select select "*****"
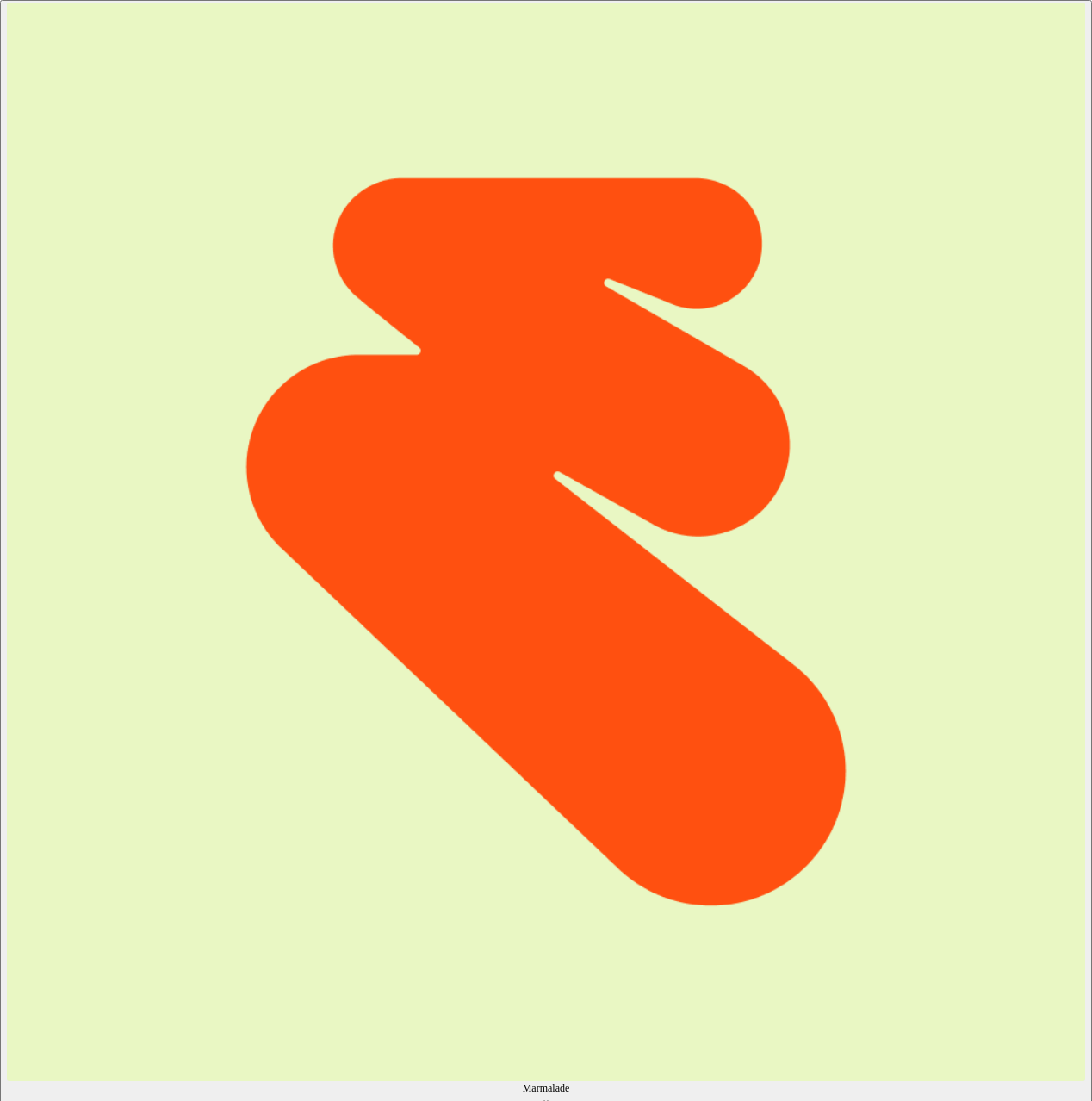
paste input "[EMAIL_ADDRESS][DOMAIN_NAME]"
type input "[EMAIL_ADDRESS][DOMAIN_NAME]"
